Goal: Obtain resource: Obtain resource

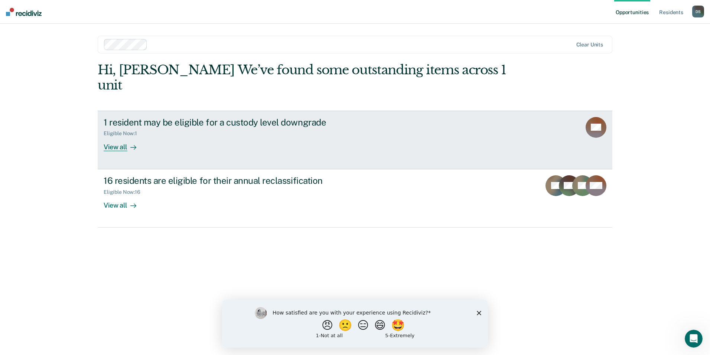
click at [118, 137] on div "View all" at bounding box center [125, 144] width 42 height 14
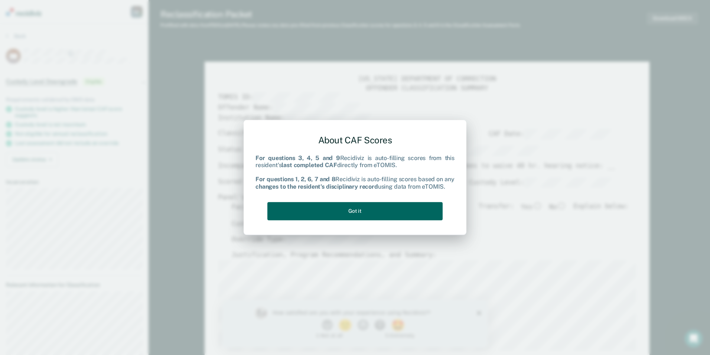
click at [353, 209] on button "Got it" at bounding box center [354, 211] width 175 height 18
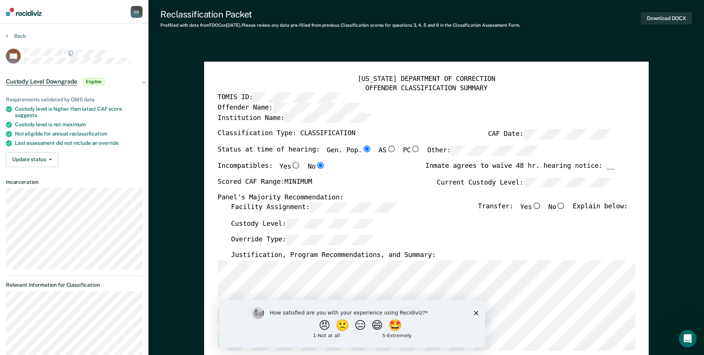
click at [477, 314] on icon "Close survey" at bounding box center [476, 312] width 4 height 4
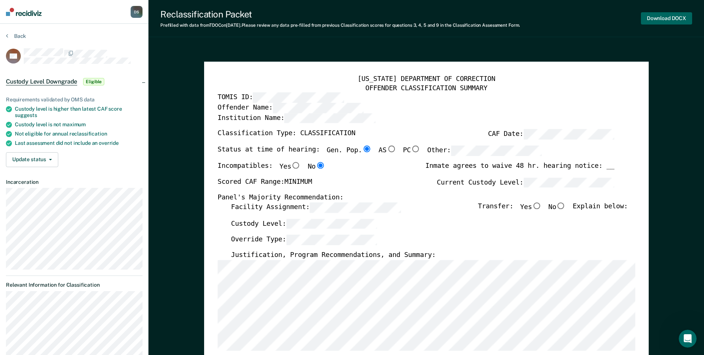
click at [673, 16] on button "Download DOCX" at bounding box center [666, 18] width 51 height 12
type textarea "x"
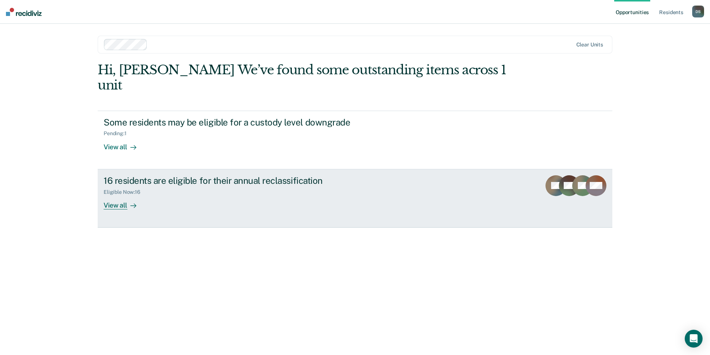
click at [116, 195] on link "16 residents are eligible for their annual reclassification Eligible Now : 16 V…" at bounding box center [355, 198] width 515 height 58
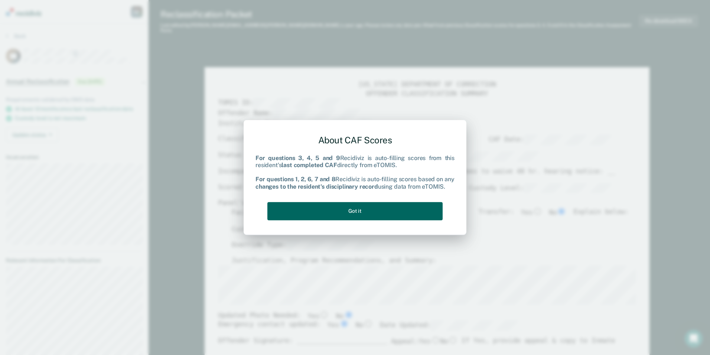
click at [367, 208] on button "Got it" at bounding box center [354, 211] width 175 height 18
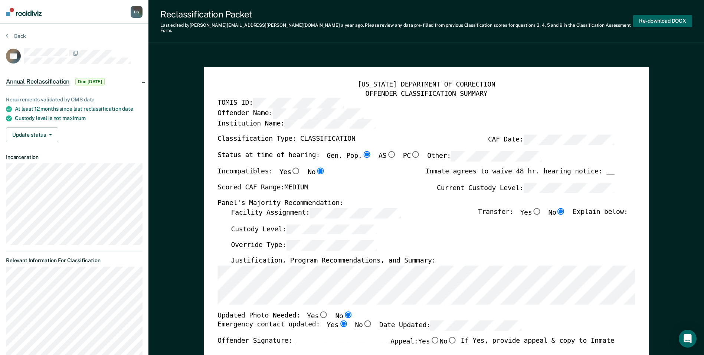
click at [663, 16] on button "Re-download DOCX" at bounding box center [662, 21] width 59 height 12
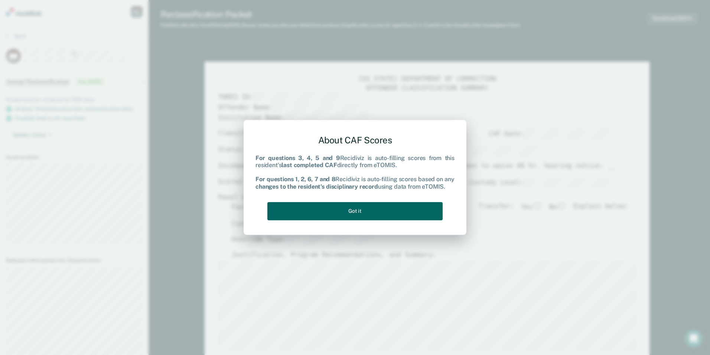
click at [338, 211] on button "Got it" at bounding box center [354, 211] width 175 height 18
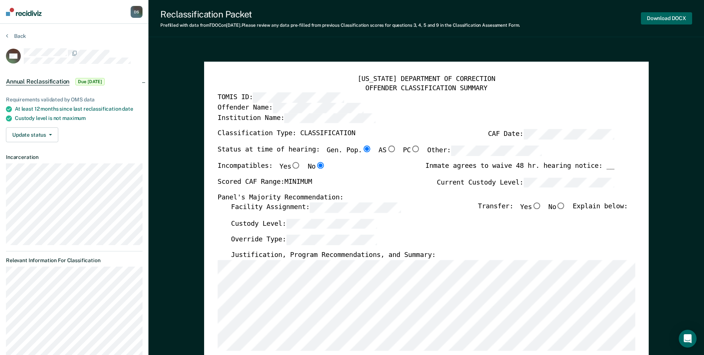
click at [660, 15] on button "Download DOCX" at bounding box center [666, 18] width 51 height 12
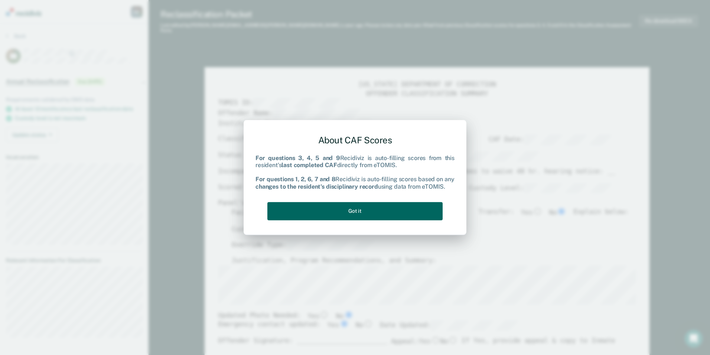
click at [374, 209] on button "Got it" at bounding box center [354, 211] width 175 height 18
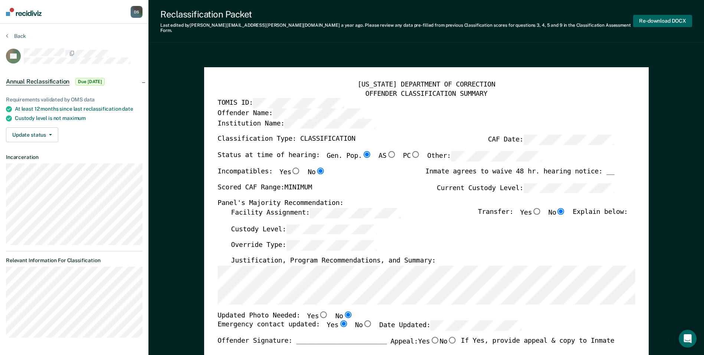
click at [665, 19] on button "Re-download DOCX" at bounding box center [662, 21] width 59 height 12
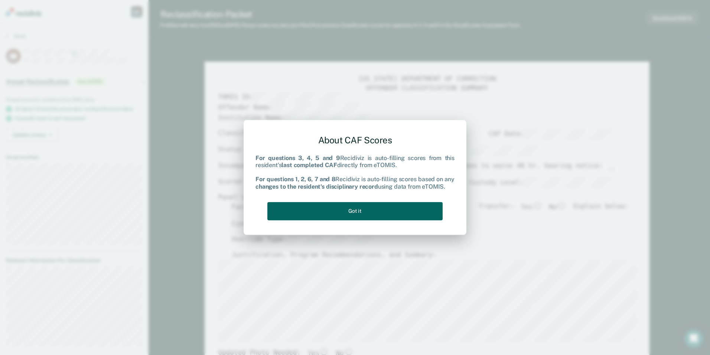
click at [362, 209] on button "Got it" at bounding box center [354, 211] width 175 height 18
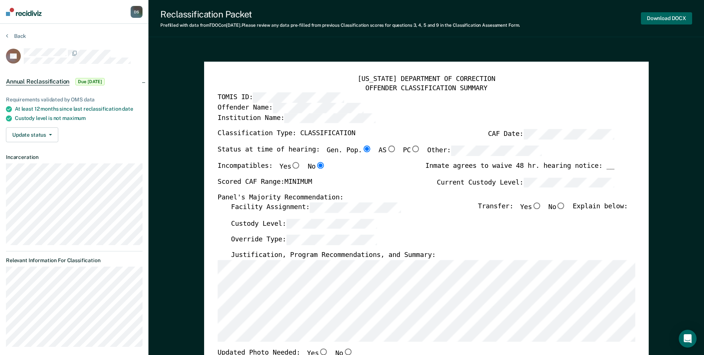
click at [680, 18] on button "Download DOCX" at bounding box center [666, 18] width 51 height 12
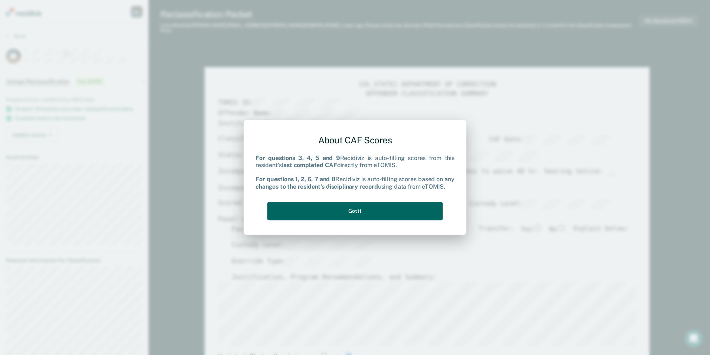
click at [323, 211] on button "Got it" at bounding box center [354, 211] width 175 height 18
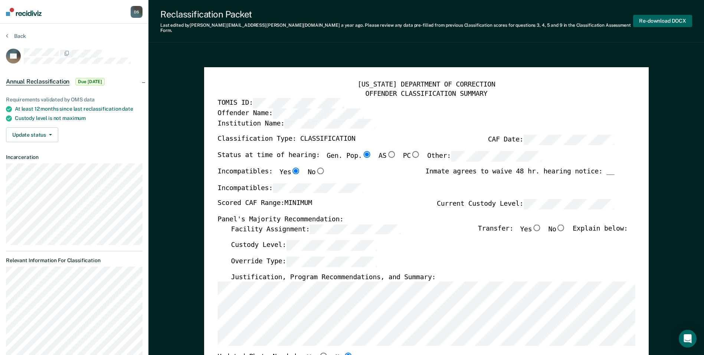
click at [656, 19] on button "Re-download DOCX" at bounding box center [662, 21] width 59 height 12
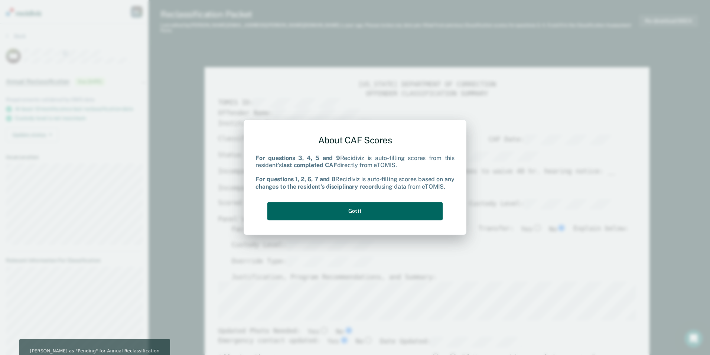
click at [351, 212] on button "Got it" at bounding box center [354, 211] width 175 height 18
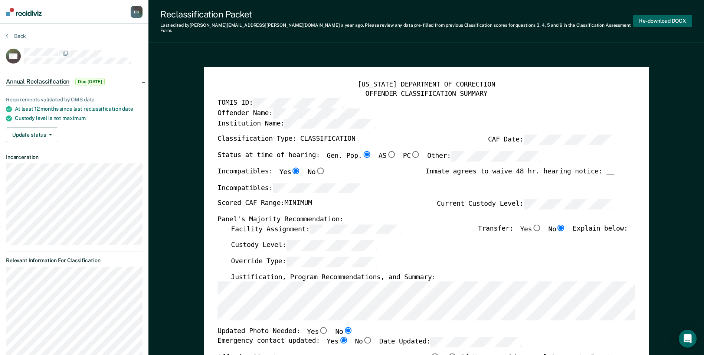
click at [661, 19] on button "Re-download DOCX" at bounding box center [662, 21] width 59 height 12
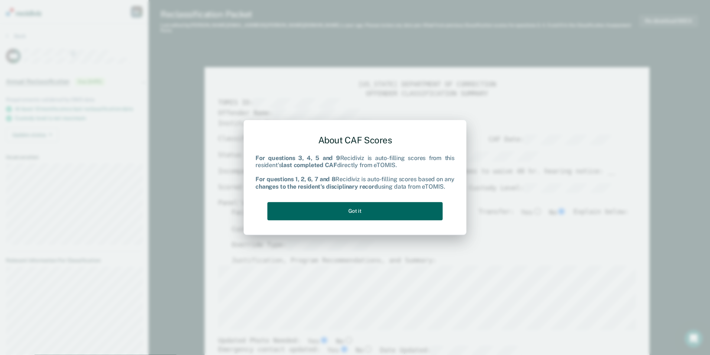
click at [346, 218] on button "Got it" at bounding box center [354, 211] width 175 height 18
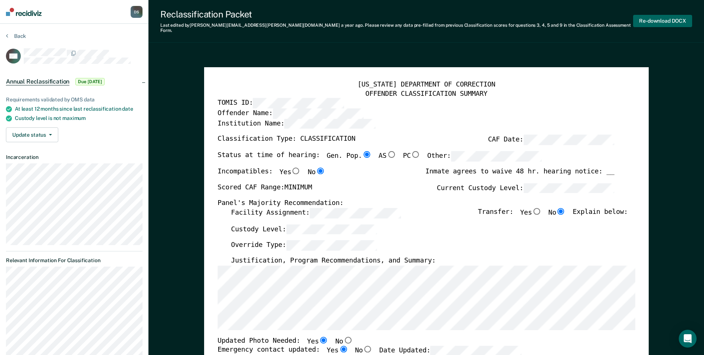
click at [665, 18] on button "Re-download DOCX" at bounding box center [662, 21] width 59 height 12
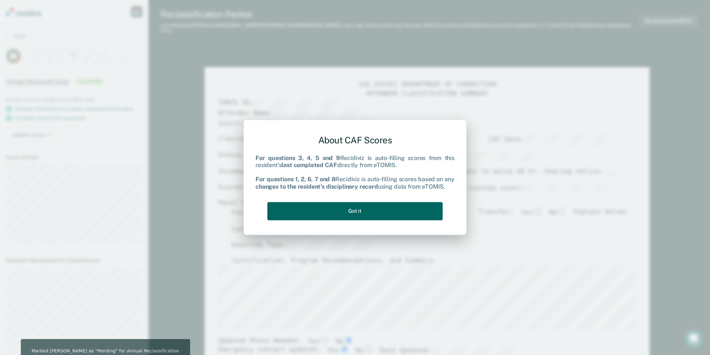
click at [364, 212] on button "Got it" at bounding box center [354, 211] width 175 height 18
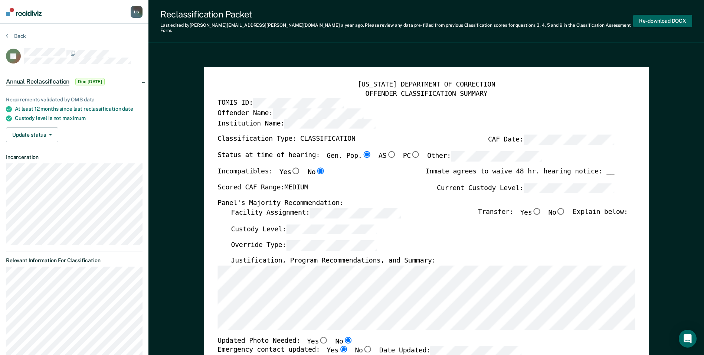
click at [654, 19] on button "Re-download DOCX" at bounding box center [662, 21] width 59 height 12
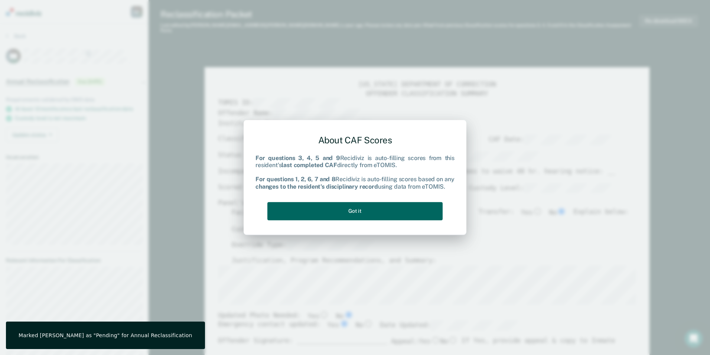
click at [338, 214] on button "Got it" at bounding box center [354, 211] width 175 height 18
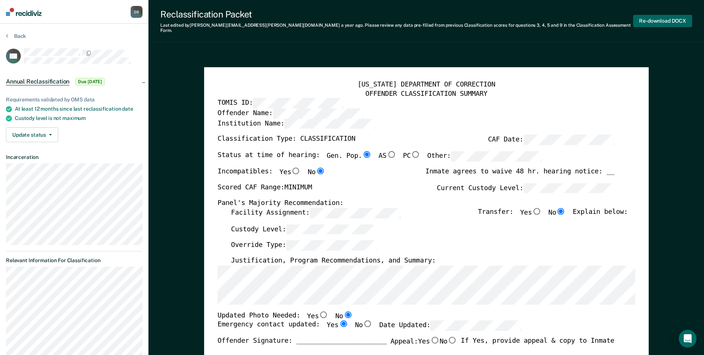
click at [659, 18] on button "Re-download DOCX" at bounding box center [662, 21] width 59 height 12
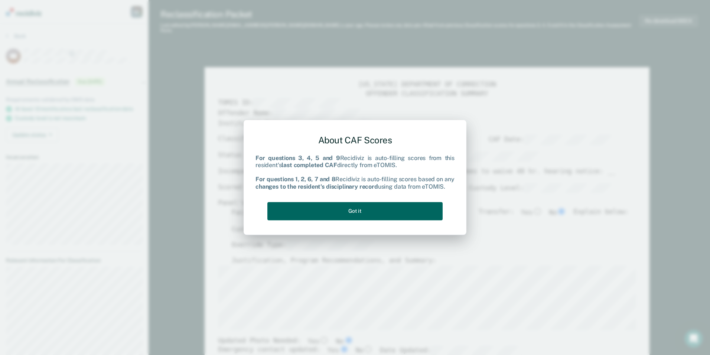
click at [395, 209] on button "Got it" at bounding box center [354, 211] width 175 height 18
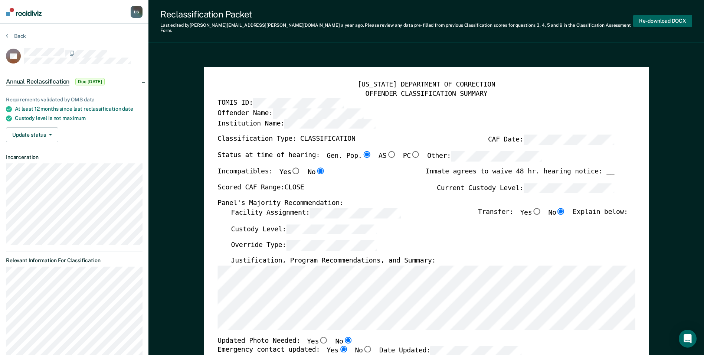
click at [668, 17] on button "Re-download DOCX" at bounding box center [662, 21] width 59 height 12
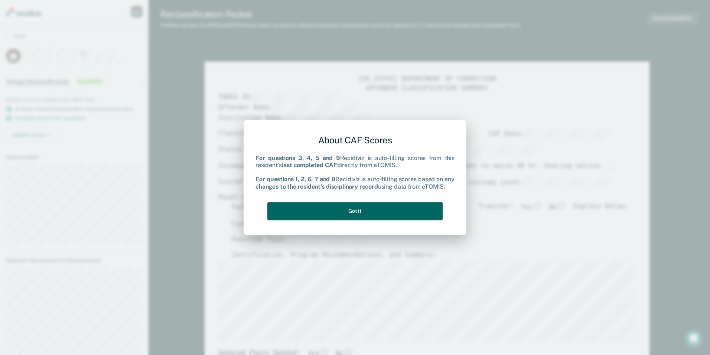
click at [340, 210] on button "Got it" at bounding box center [354, 211] width 175 height 18
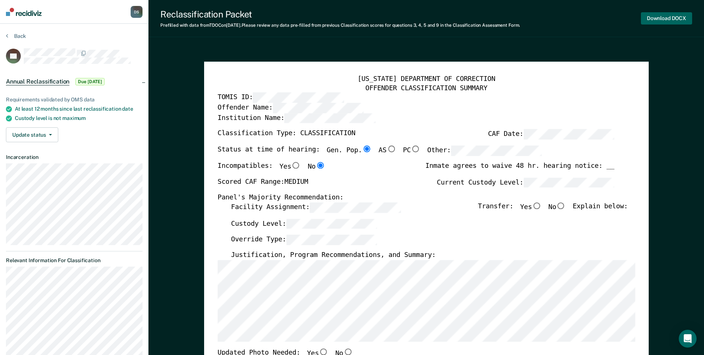
click at [659, 19] on button "Download DOCX" at bounding box center [666, 18] width 51 height 12
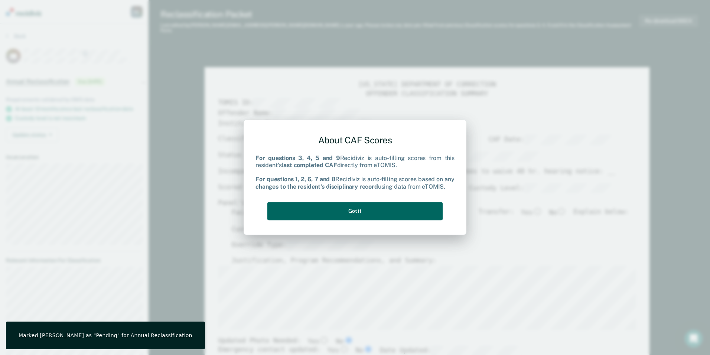
click at [311, 209] on button "Got it" at bounding box center [354, 211] width 175 height 18
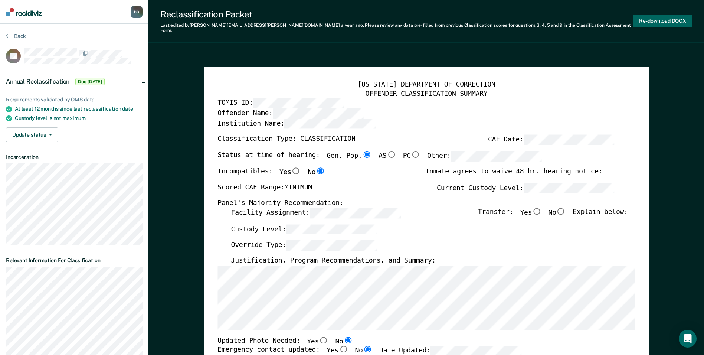
click at [656, 17] on button "Re-download DOCX" at bounding box center [662, 21] width 59 height 12
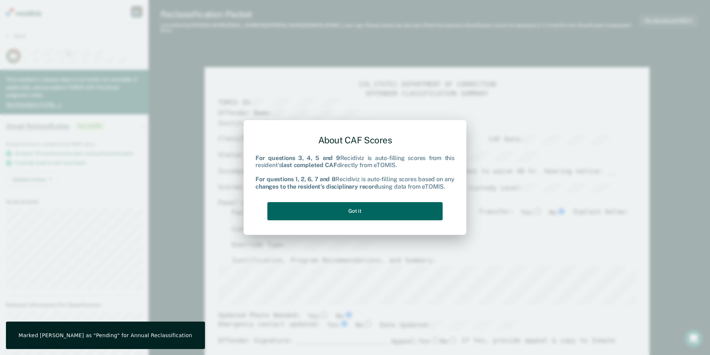
click at [342, 213] on button "Got it" at bounding box center [354, 211] width 175 height 18
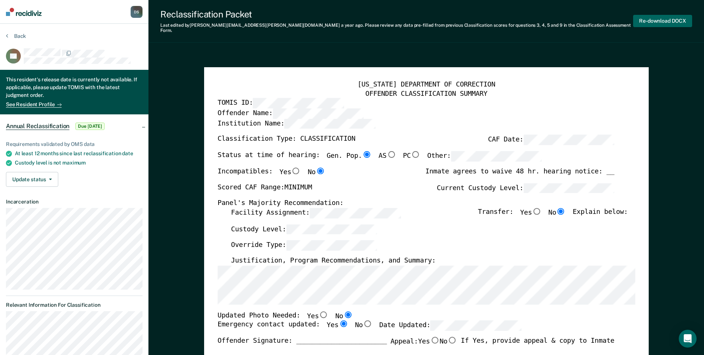
click at [669, 16] on button "Re-download DOCX" at bounding box center [662, 21] width 59 height 12
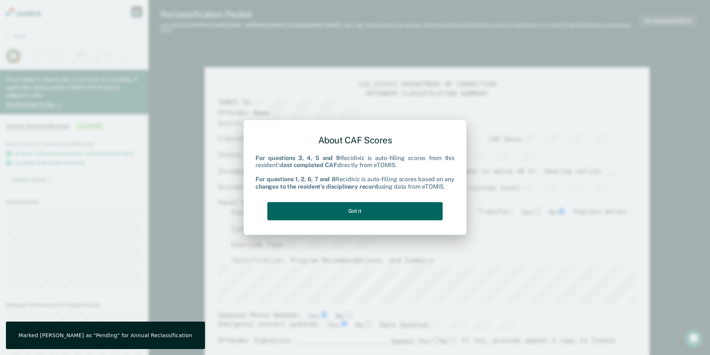
click at [388, 212] on button "Got it" at bounding box center [354, 211] width 175 height 18
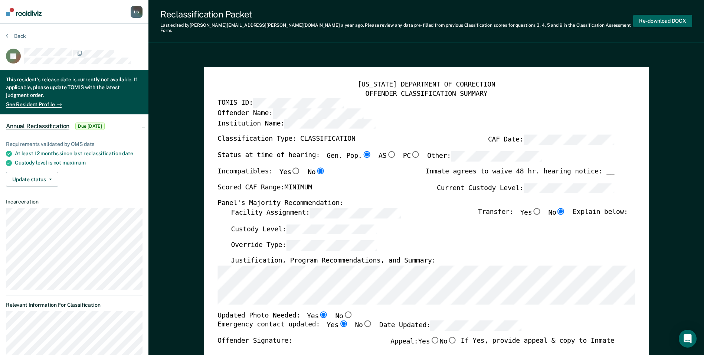
click at [649, 20] on button "Re-download DOCX" at bounding box center [662, 21] width 59 height 12
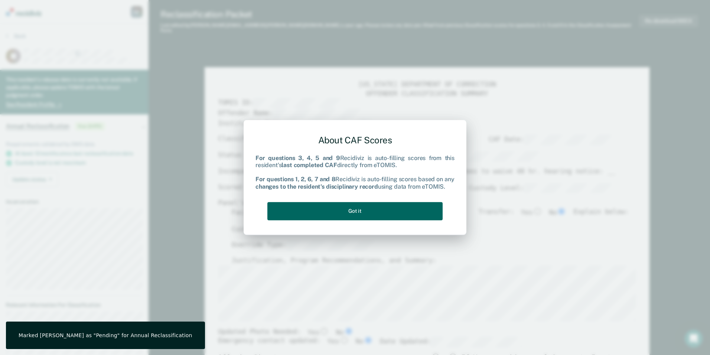
click at [326, 208] on button "Got it" at bounding box center [354, 211] width 175 height 18
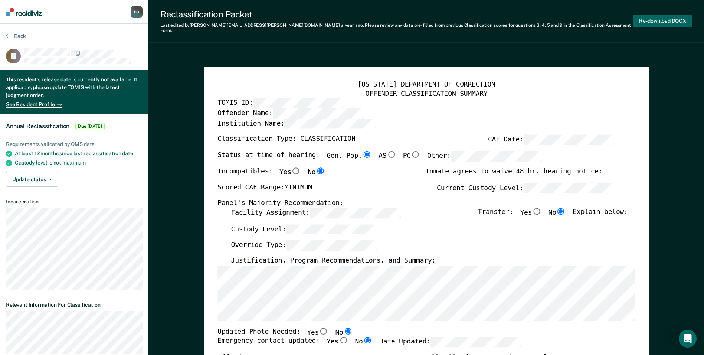
click at [657, 17] on button "Re-download DOCX" at bounding box center [662, 21] width 59 height 12
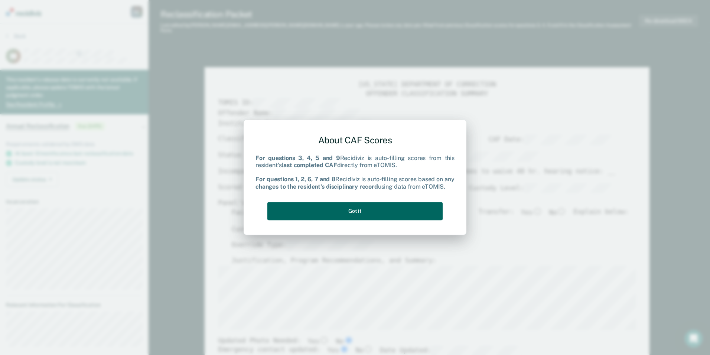
click at [369, 214] on button "Got it" at bounding box center [354, 211] width 175 height 18
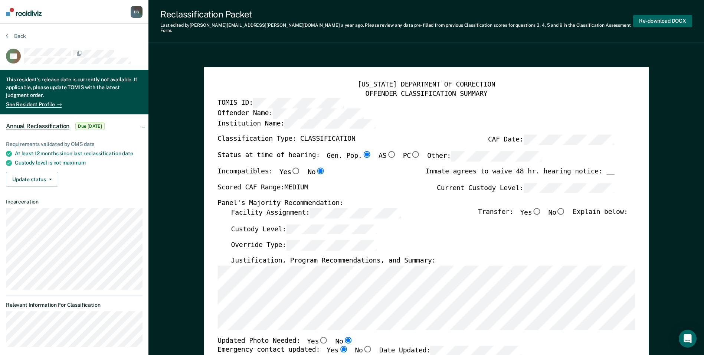
click at [662, 20] on button "Re-download DOCX" at bounding box center [662, 21] width 59 height 12
type textarea "x"
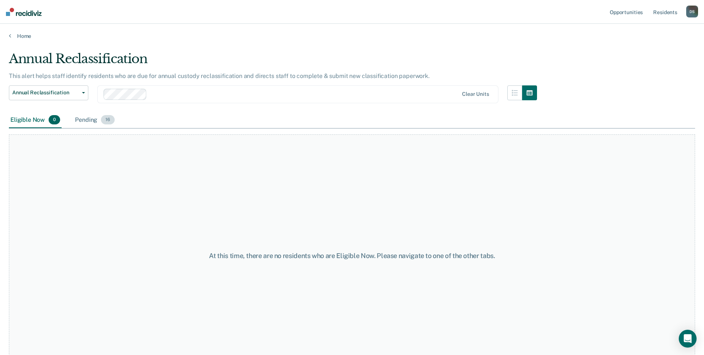
click at [86, 121] on div "Pending 16" at bounding box center [95, 120] width 43 height 16
